Goal: Information Seeking & Learning: Learn about a topic

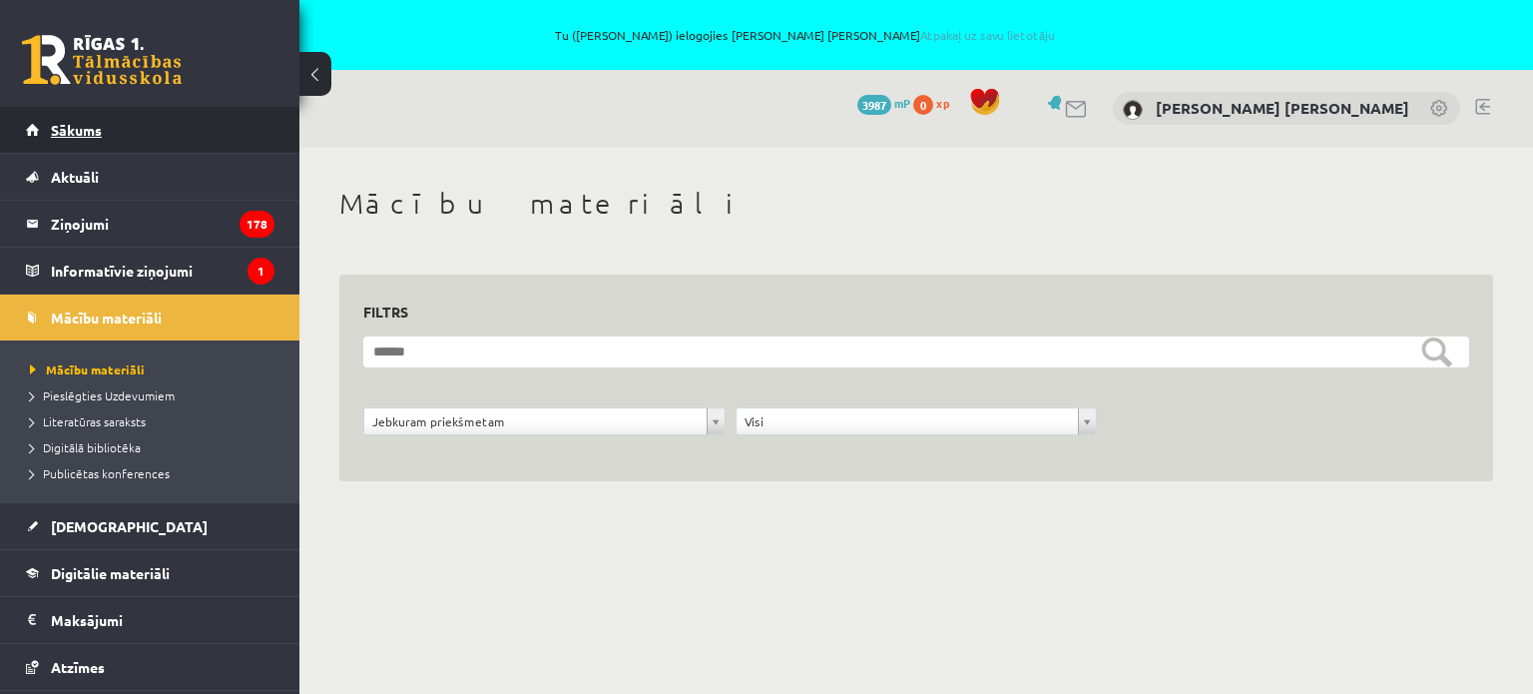
click at [74, 123] on span "Sākums" at bounding box center [76, 130] width 51 height 18
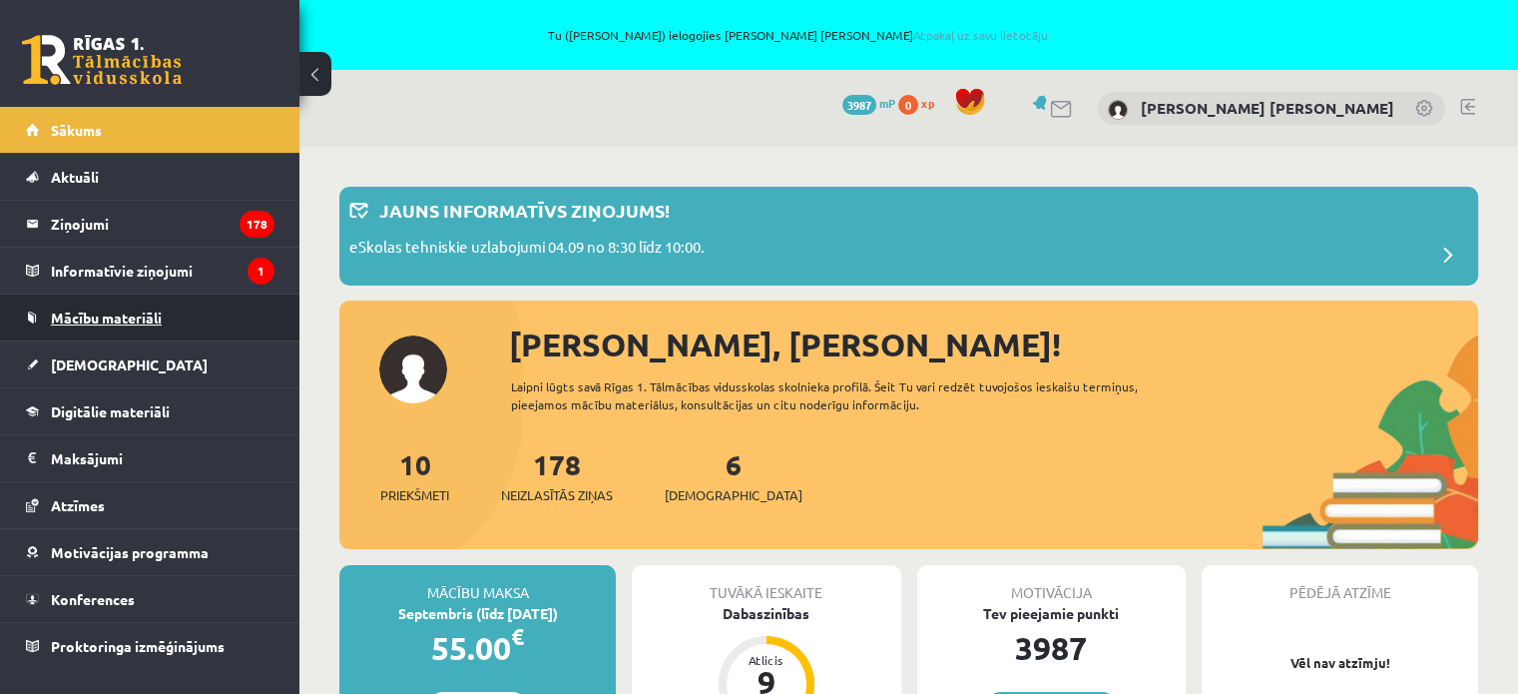
click at [88, 306] on link "Mācību materiāli" at bounding box center [150, 318] width 249 height 46
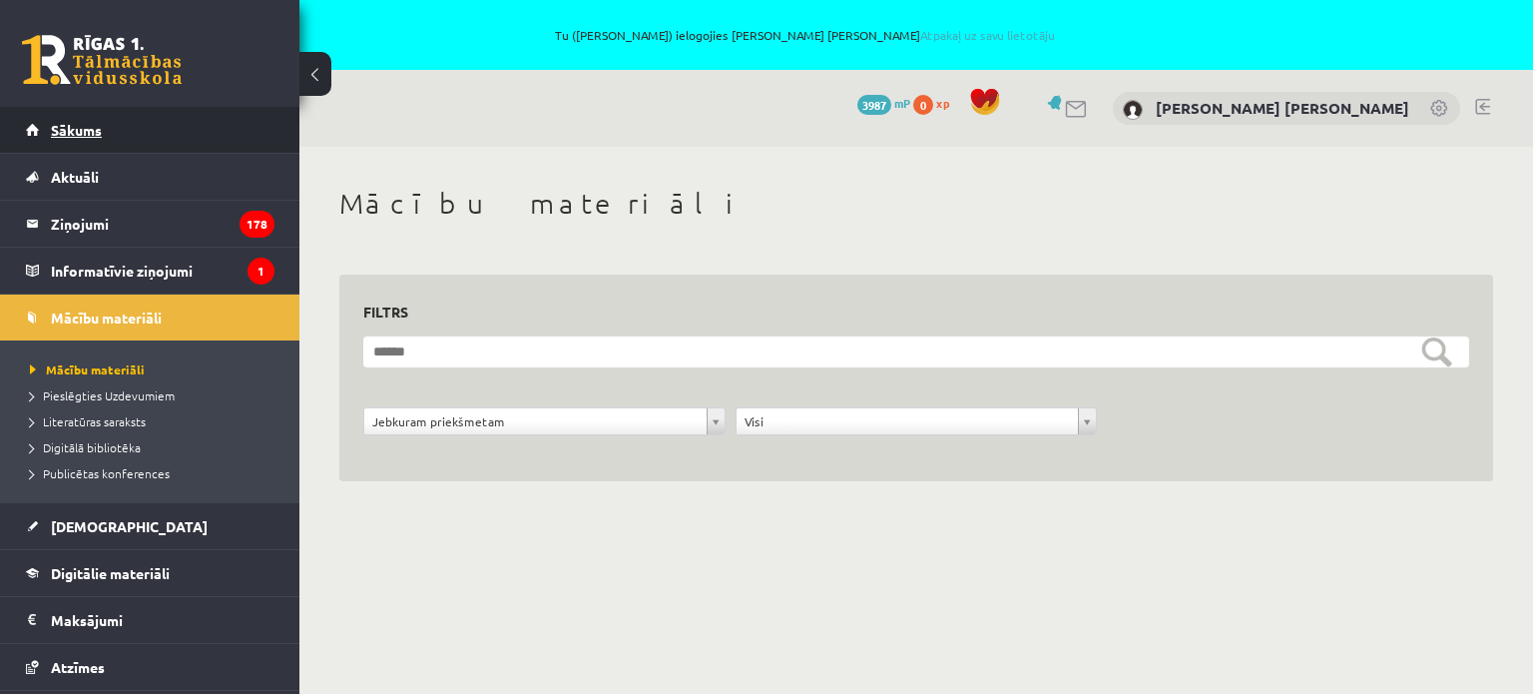
click at [76, 128] on span "Sākums" at bounding box center [76, 130] width 51 height 18
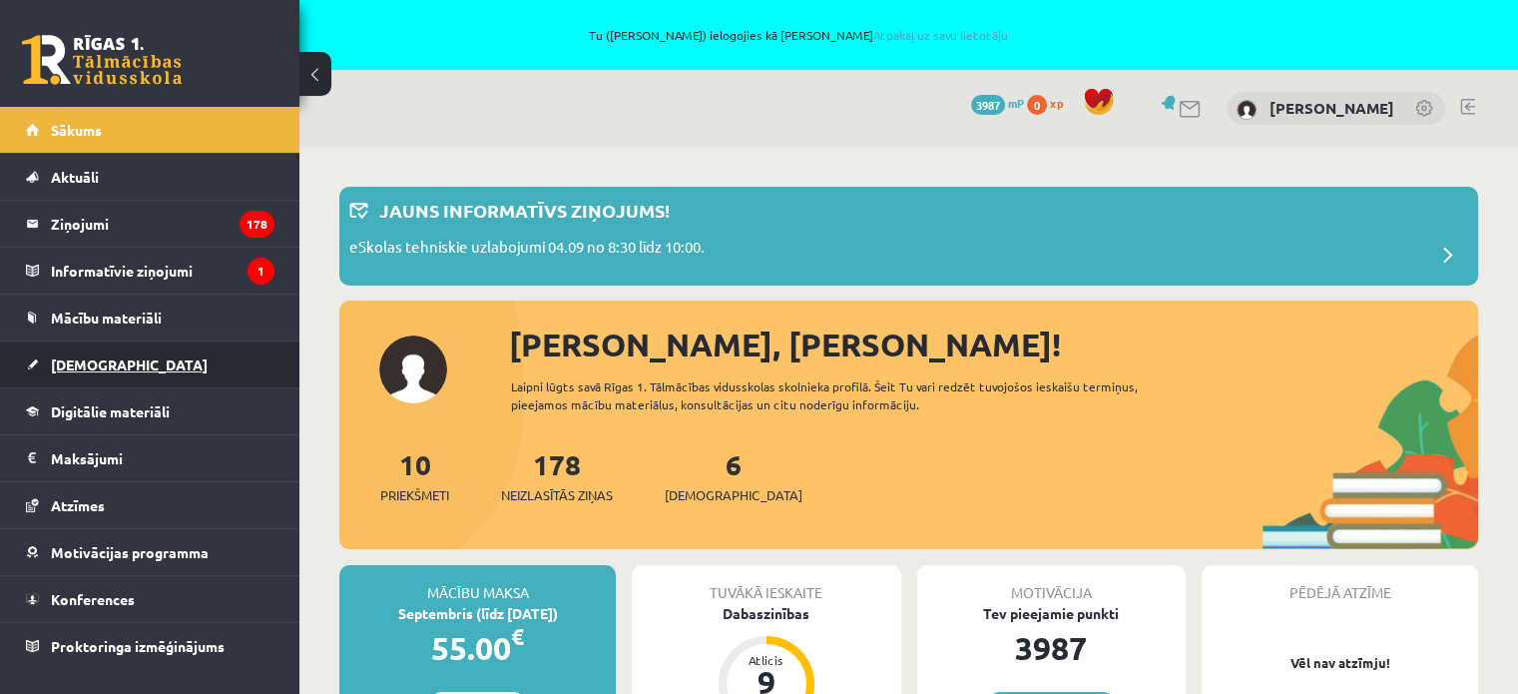
click at [90, 360] on span "[DEMOGRAPHIC_DATA]" at bounding box center [129, 364] width 157 height 18
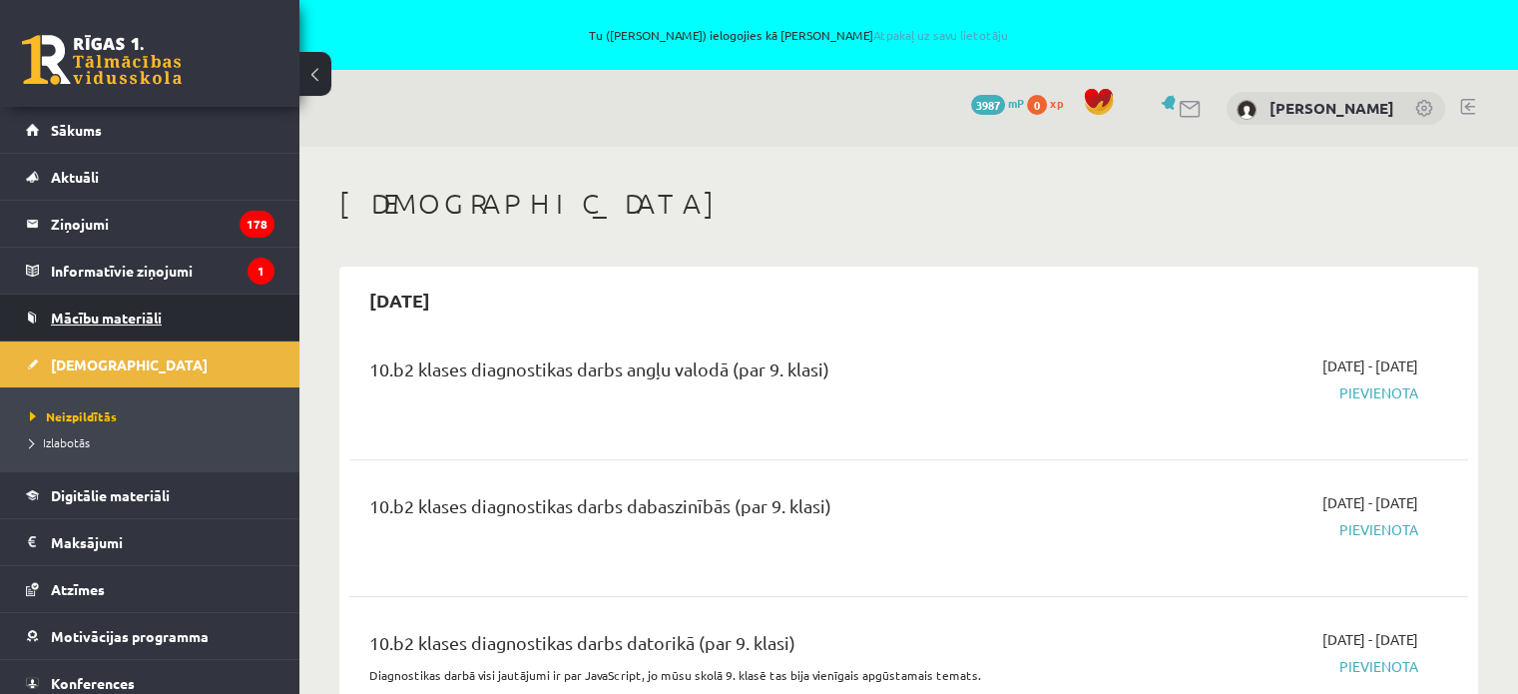
click at [101, 313] on span "Mācību materiāli" at bounding box center [106, 317] width 111 height 18
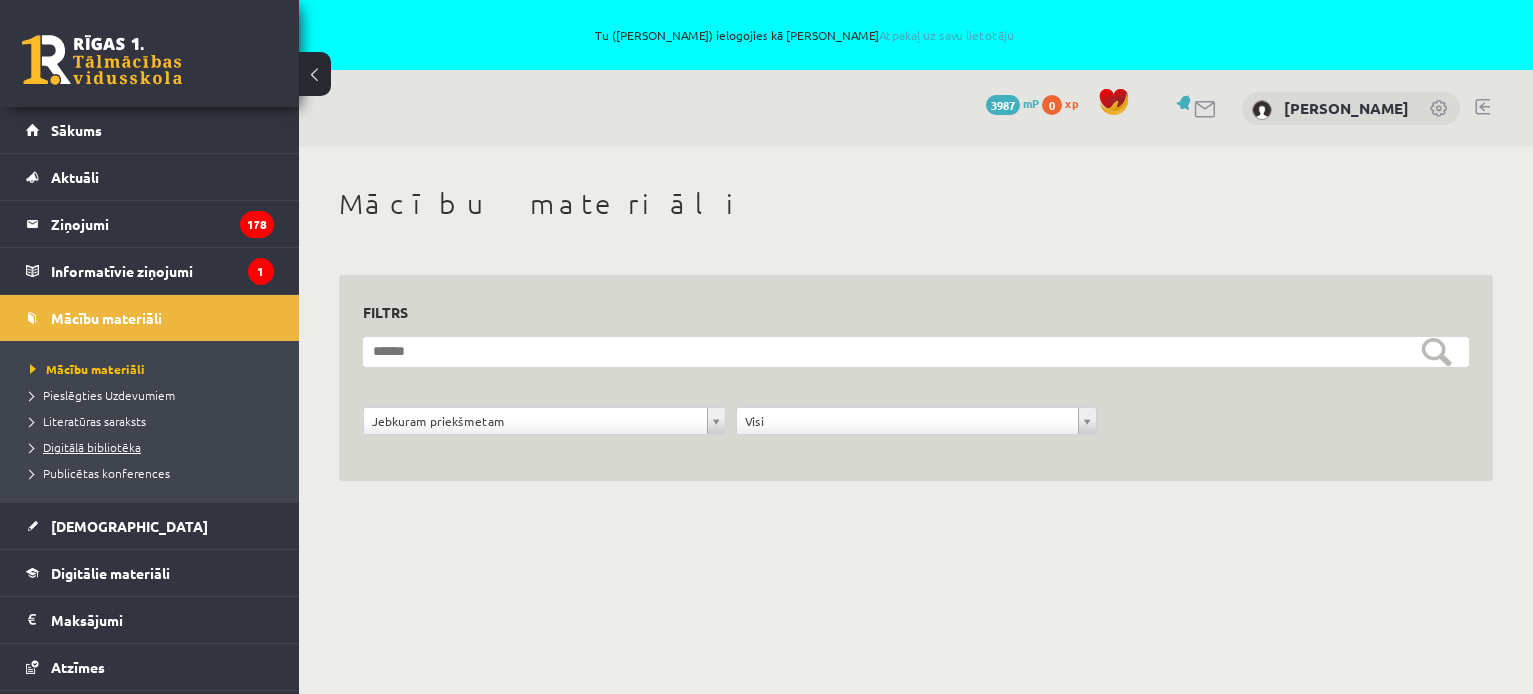
click at [108, 446] on span "Digitālā bibliotēka" at bounding box center [85, 447] width 111 height 16
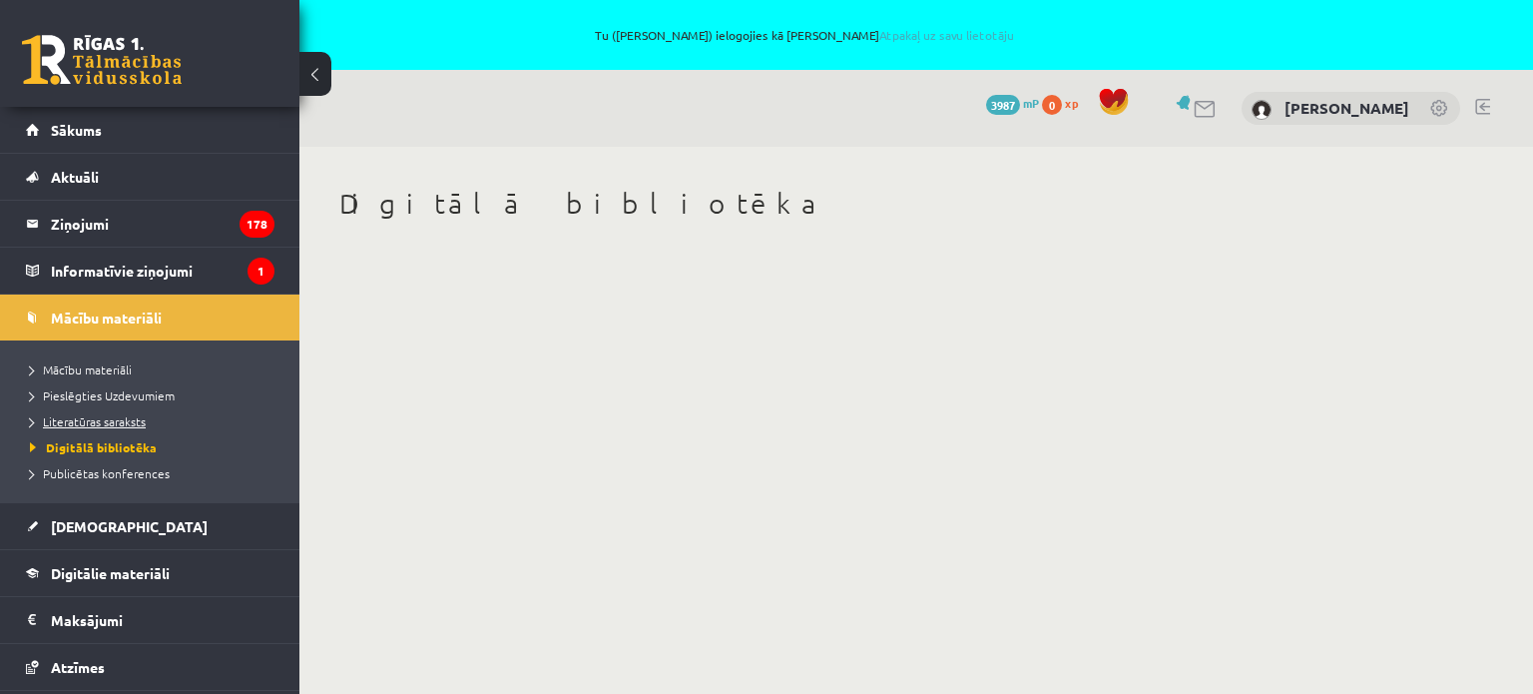
click at [106, 413] on span "Literatūras saraksts" at bounding box center [88, 421] width 116 height 16
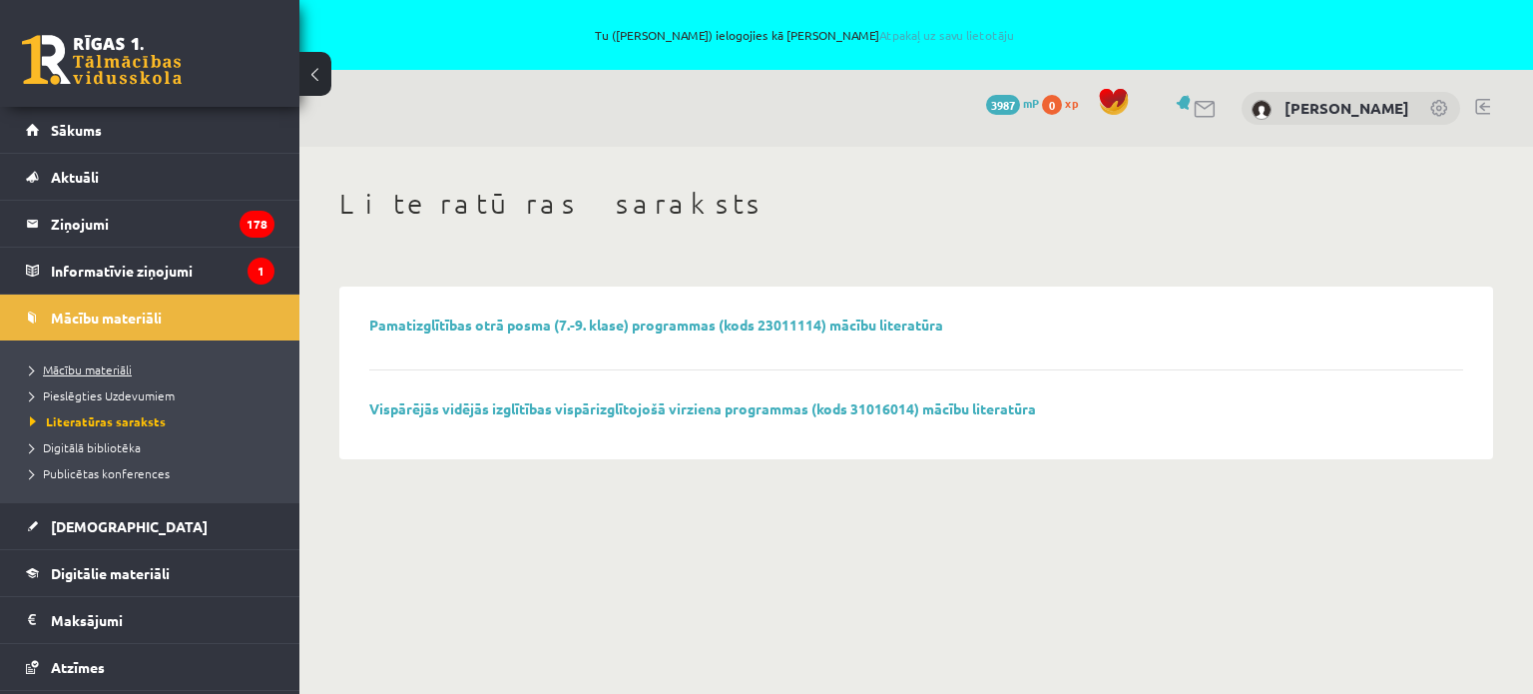
click at [105, 363] on span "Mācību materiāli" at bounding box center [81, 369] width 102 height 16
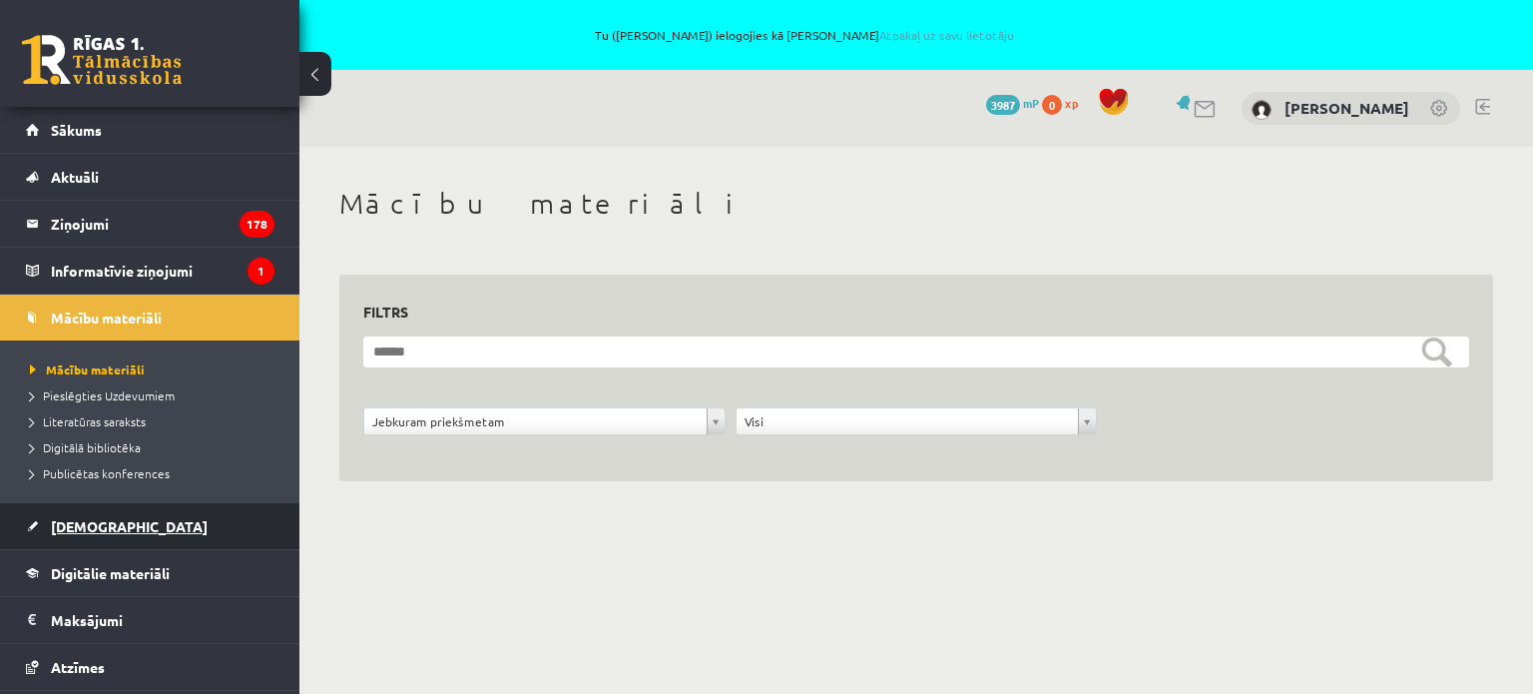
click at [89, 516] on link "[DEMOGRAPHIC_DATA]" at bounding box center [150, 526] width 249 height 46
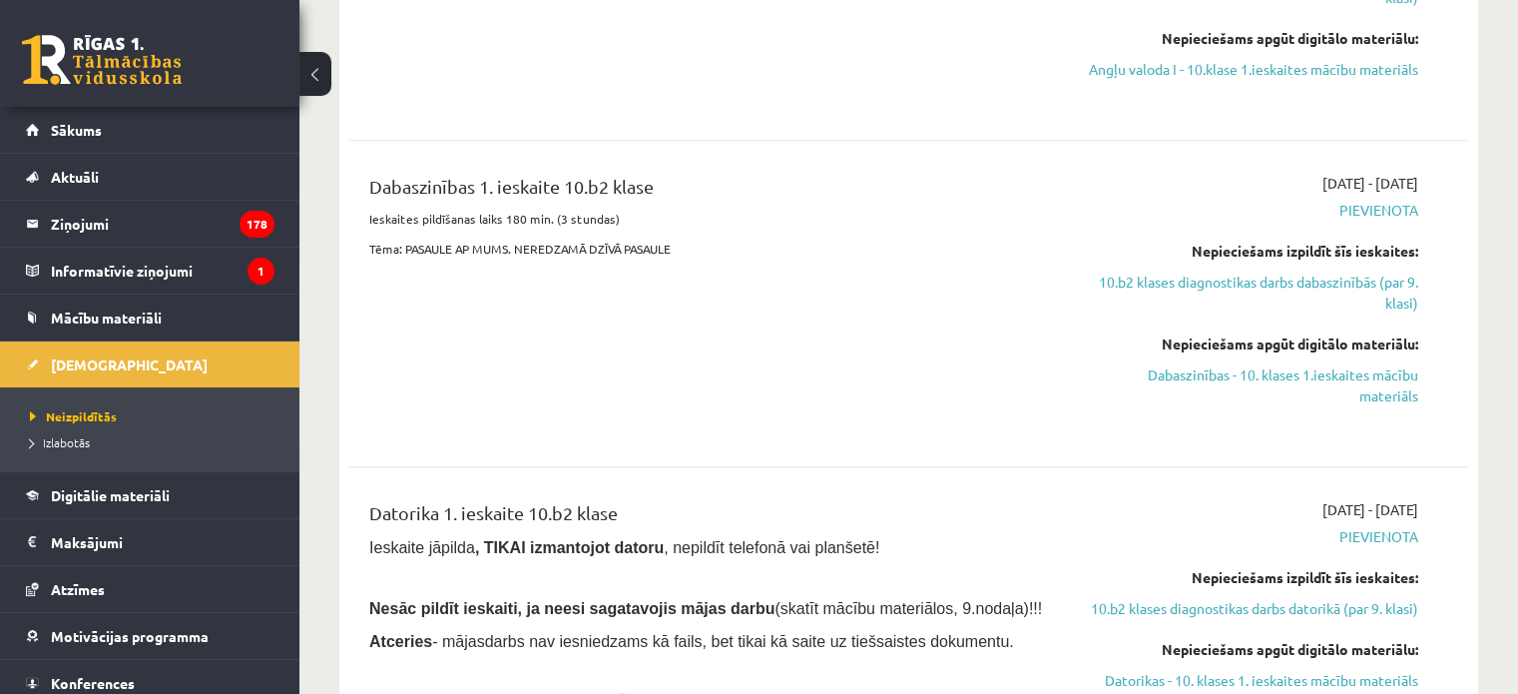
scroll to position [899, 0]
click at [1369, 405] on link "Dabaszinības - 10. klases 1.ieskaites mācību materiāls" at bounding box center [1253, 385] width 329 height 42
click at [1386, 396] on link "Dabaszinības - 10. klases 1.ieskaites mācību materiāls" at bounding box center [1253, 385] width 329 height 42
